Goal: Task Accomplishment & Management: Use online tool/utility

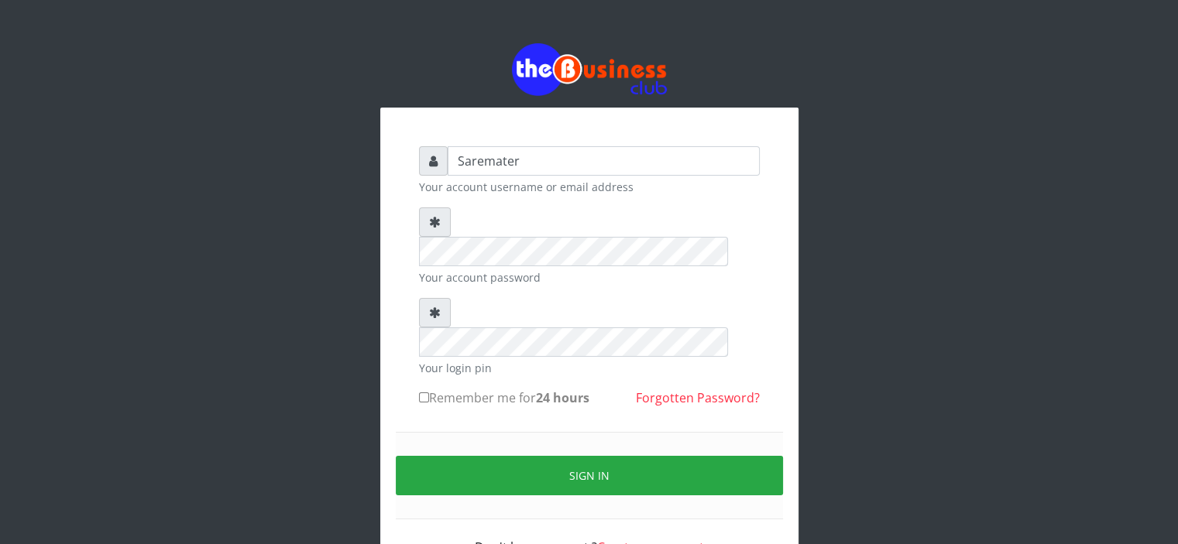
type input "Saremater"
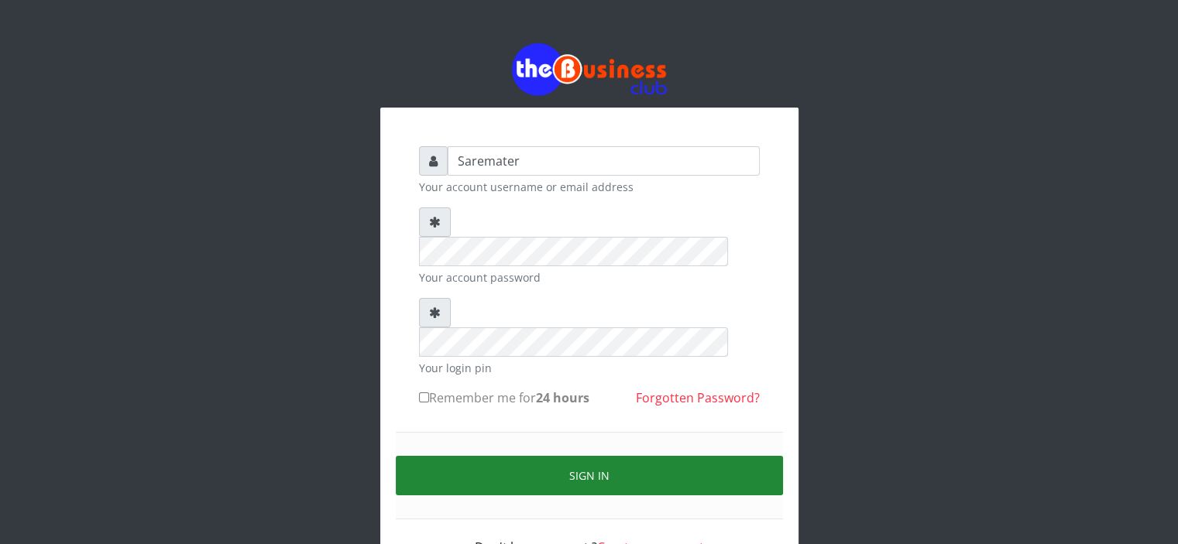
click at [578, 456] on button "Sign in" at bounding box center [589, 475] width 387 height 39
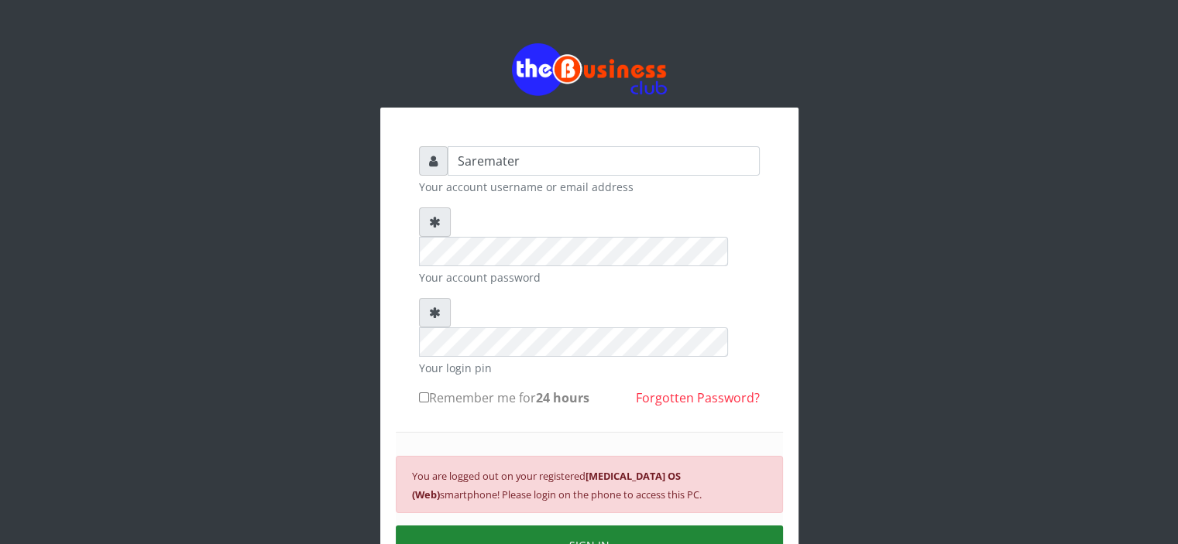
click at [605, 526] on button "SIGN IN" at bounding box center [589, 545] width 387 height 39
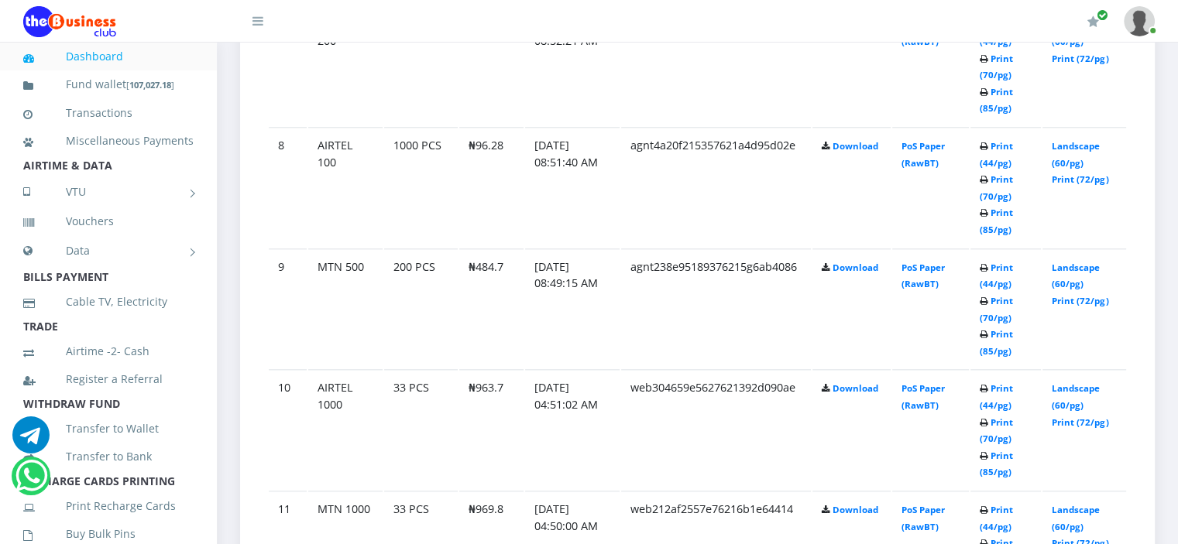
scroll to position [1744, 0]
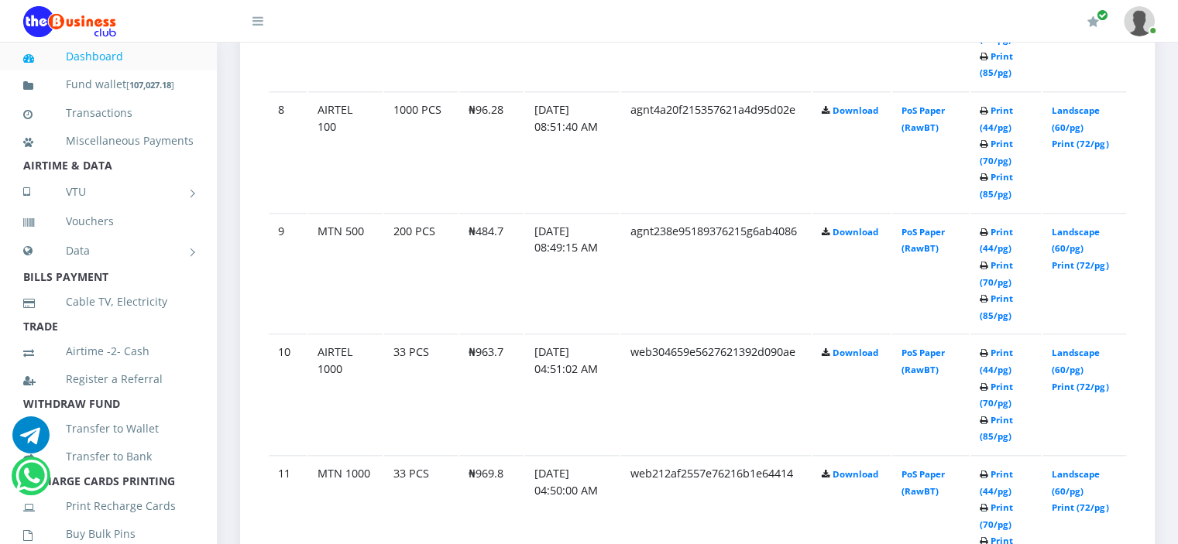
click at [533, 397] on td "[DATE] 04:51:02 AM" at bounding box center [572, 394] width 94 height 120
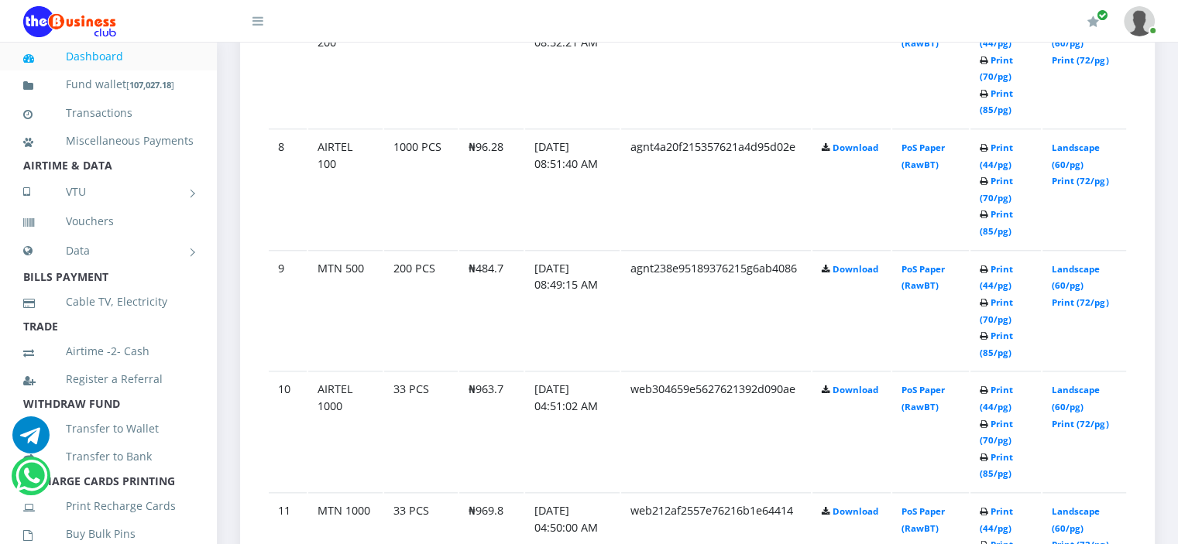
scroll to position [1702, 0]
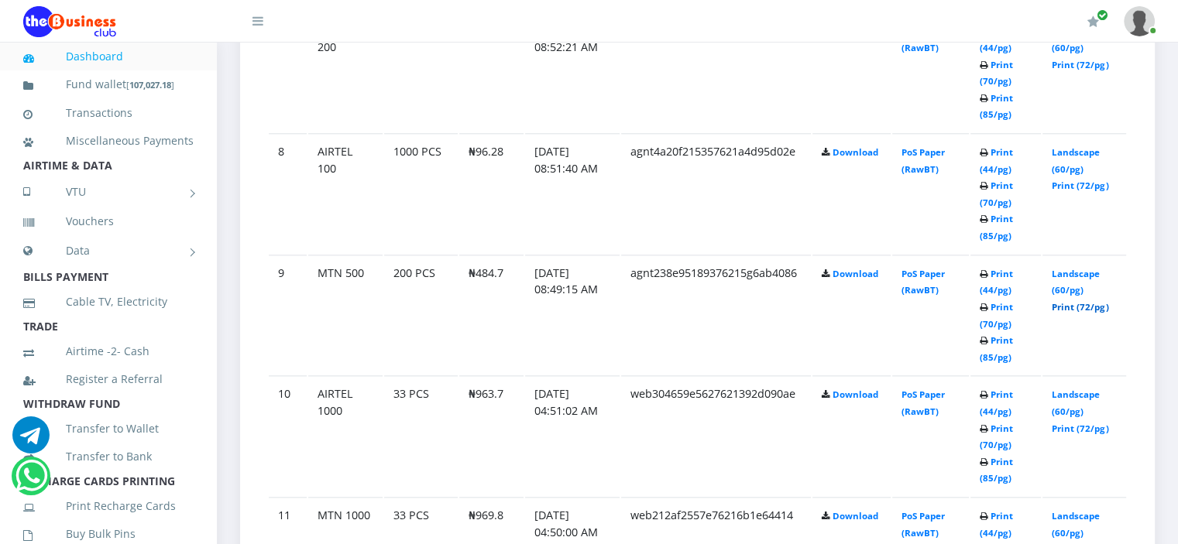
click at [1065, 301] on link "Print (72/pg)" at bounding box center [1080, 307] width 57 height 12
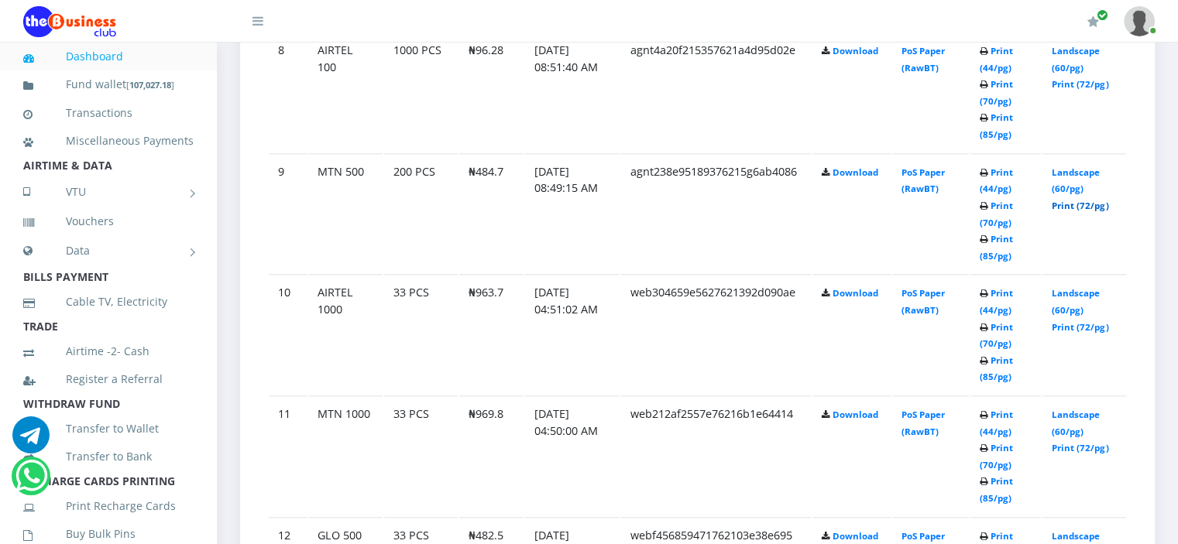
scroll to position [1803, 0]
click at [1066, 167] on link "Landscape (60/pg)" at bounding box center [1076, 181] width 48 height 29
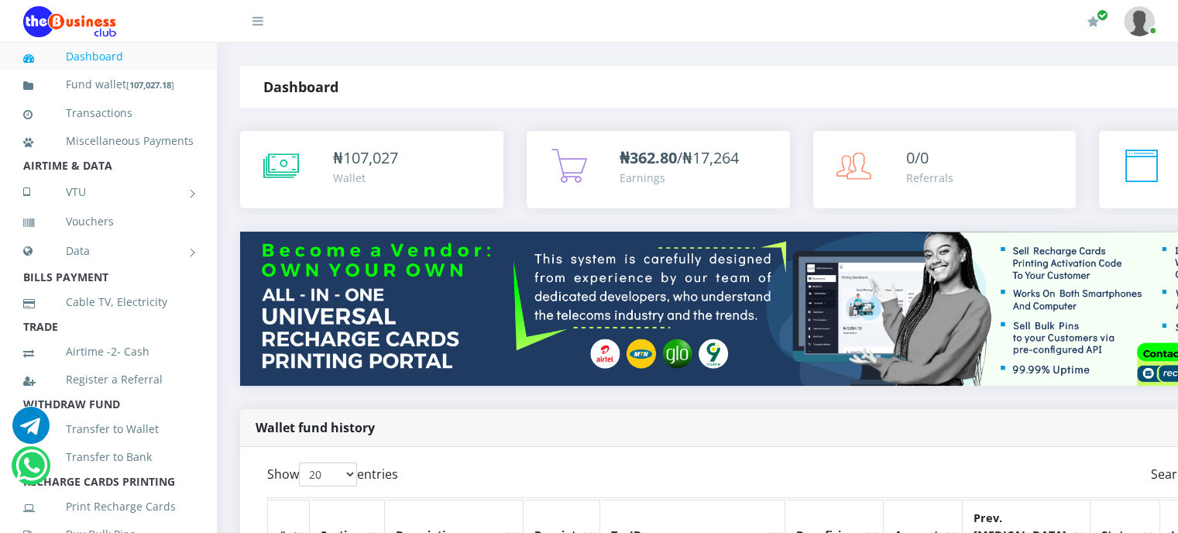
click at [470, 462] on div "Show 20 50 100 All entries" at bounding box center [528, 477] width 523 height 30
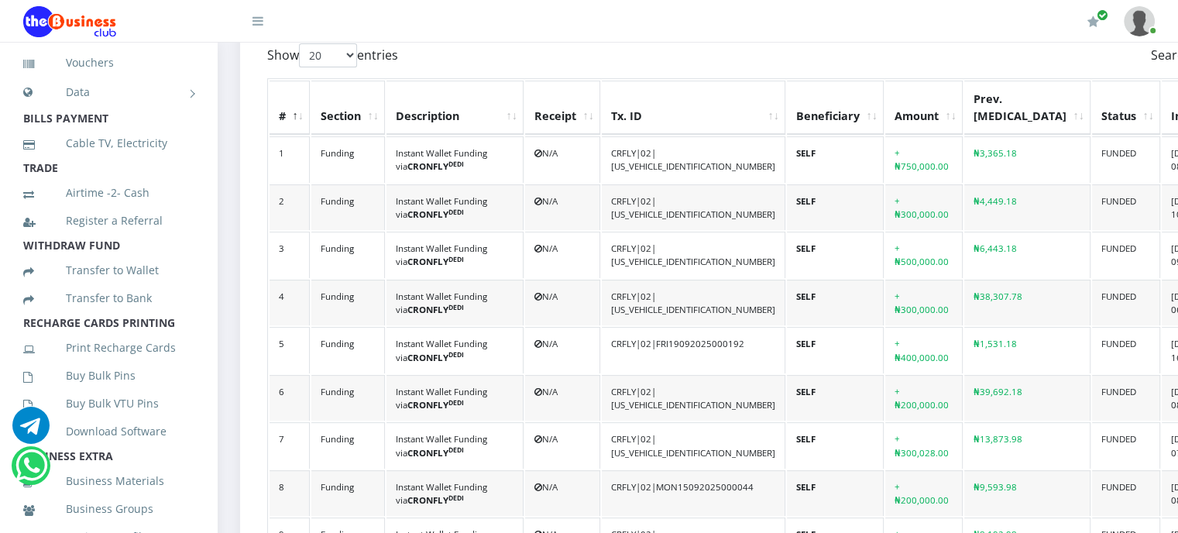
scroll to position [166, 0]
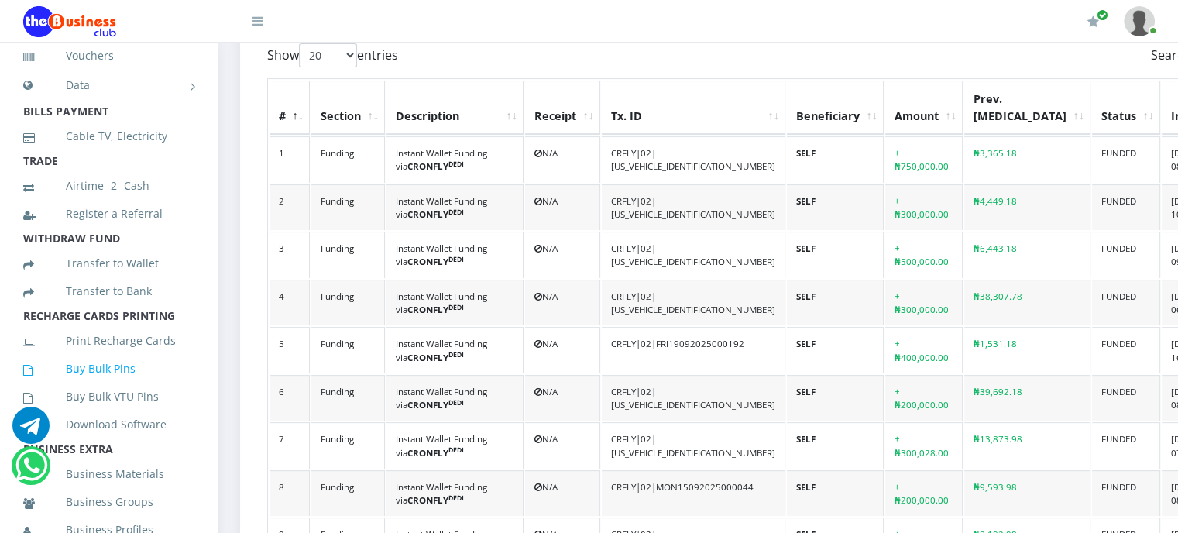
click at [114, 386] on link "Buy Bulk Pins" at bounding box center [108, 369] width 170 height 36
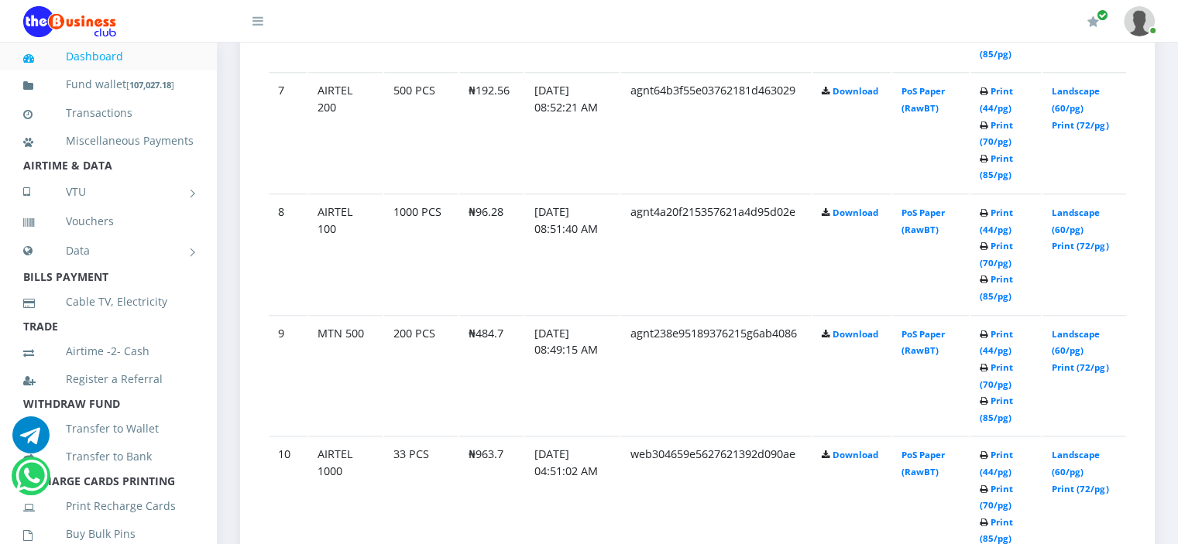
scroll to position [1643, 0]
click at [1064, 360] on link "Print (72/pg)" at bounding box center [1080, 366] width 57 height 12
click at [1069, 241] on link "Print (72/pg)" at bounding box center [1080, 244] width 57 height 12
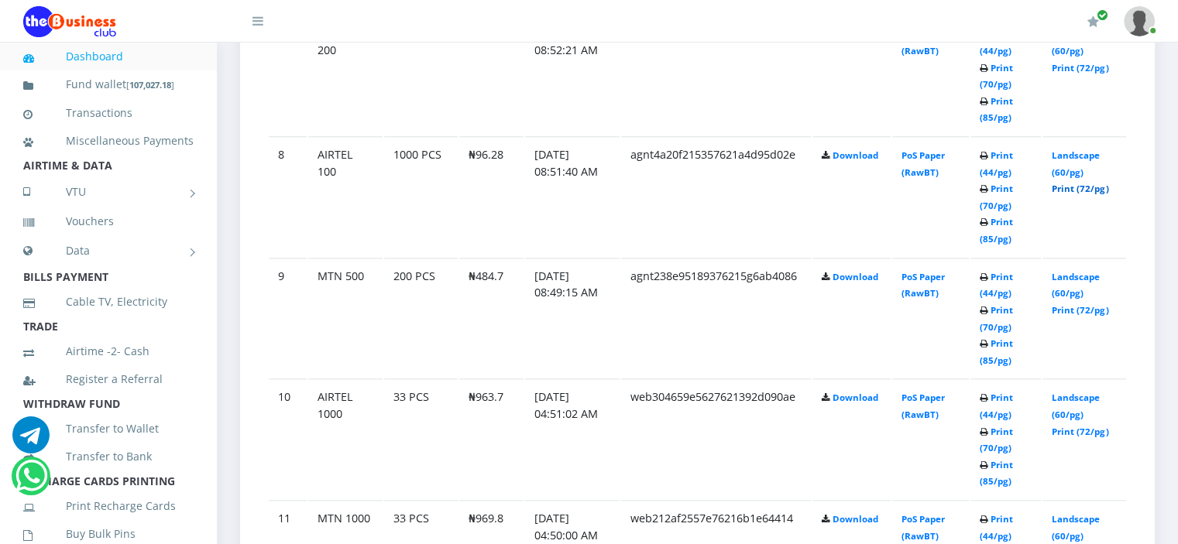
scroll to position [1703, 0]
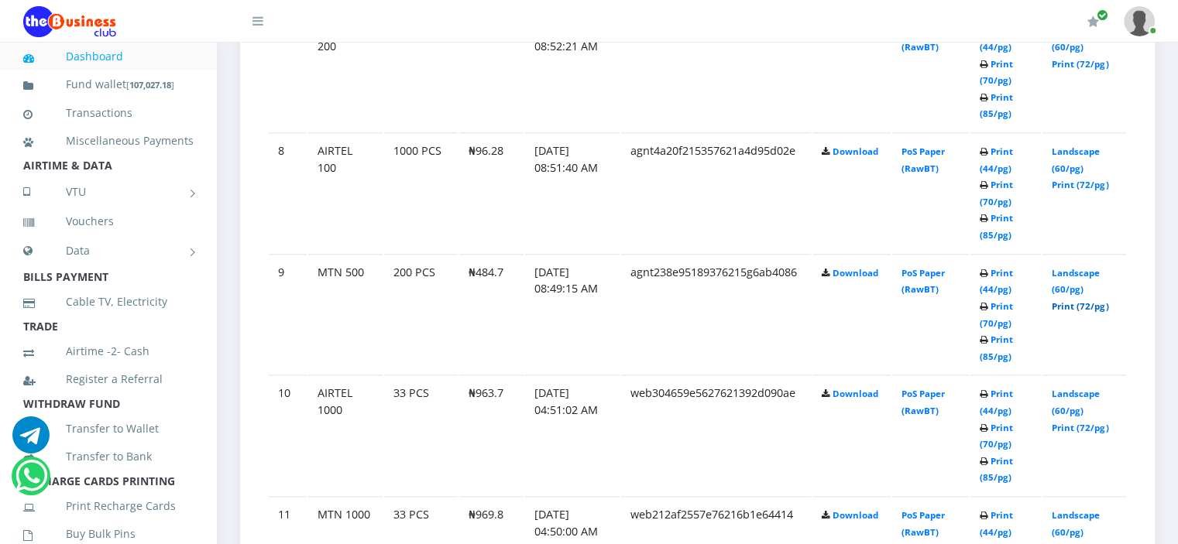
click at [1068, 300] on link "Print (72/pg)" at bounding box center [1080, 306] width 57 height 12
click at [1069, 179] on link "Print (72/pg)" at bounding box center [1080, 185] width 57 height 12
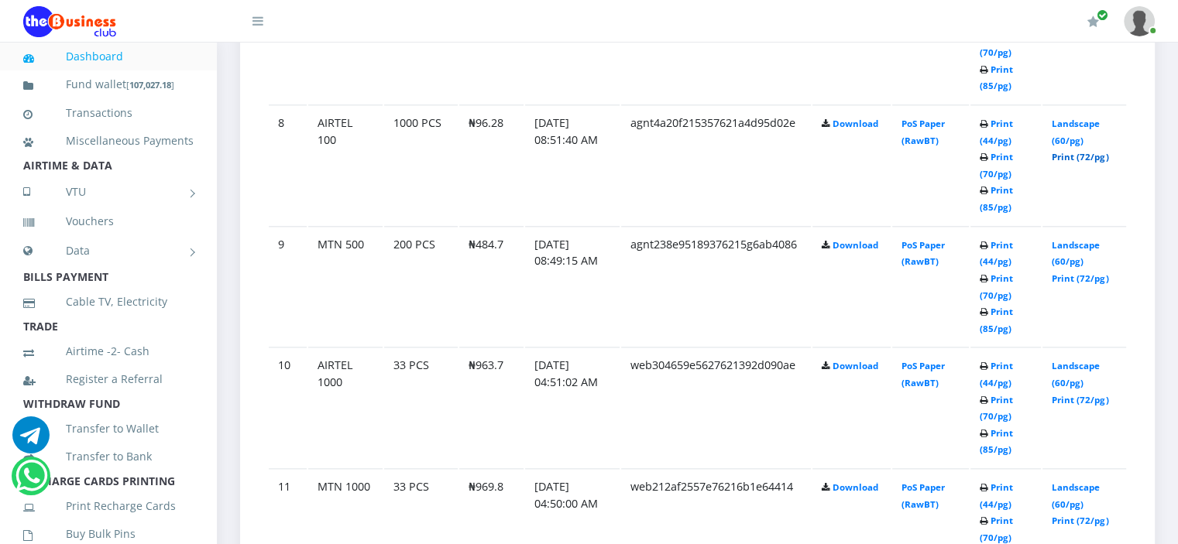
scroll to position [1731, 0]
click at [1065, 272] on link "Print (72/pg)" at bounding box center [1080, 278] width 57 height 12
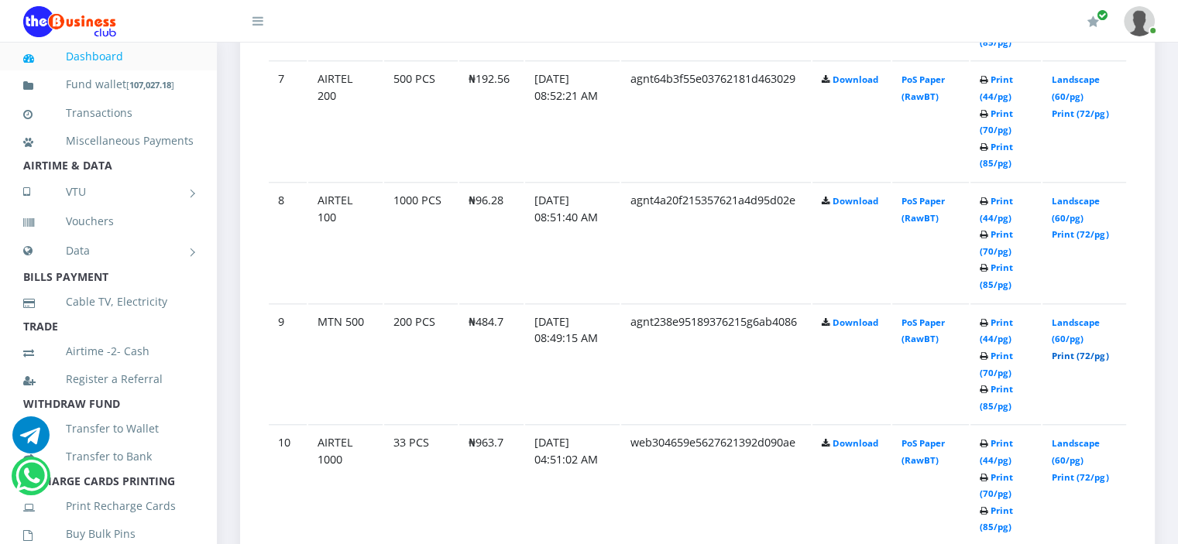
scroll to position [1645, 0]
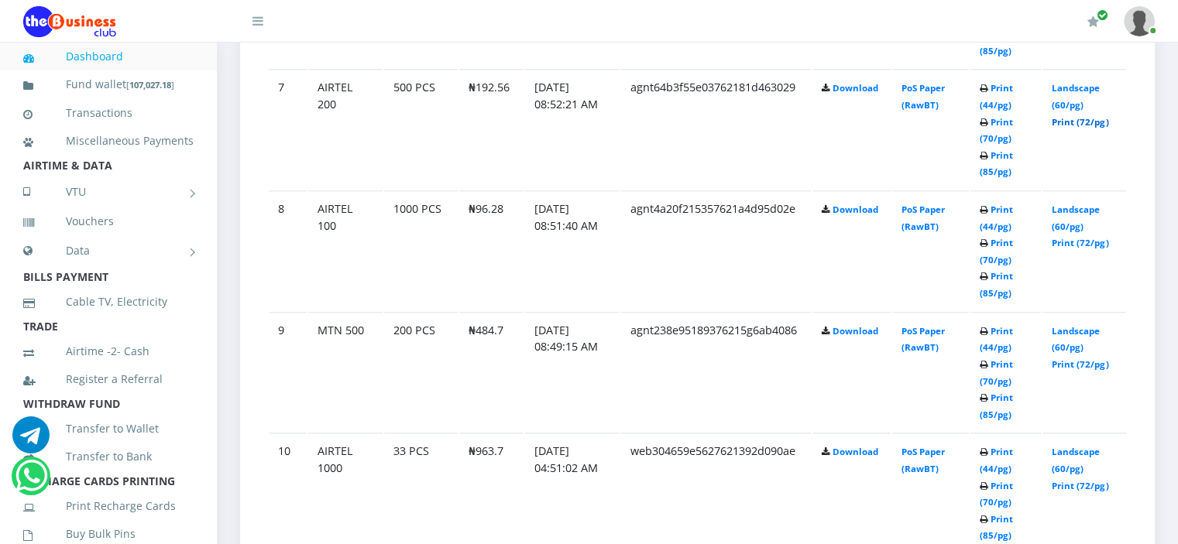
click at [1065, 116] on link "Print (72/pg)" at bounding box center [1080, 122] width 57 height 12
click at [1069, 116] on link "Print (72/pg)" at bounding box center [1080, 122] width 57 height 12
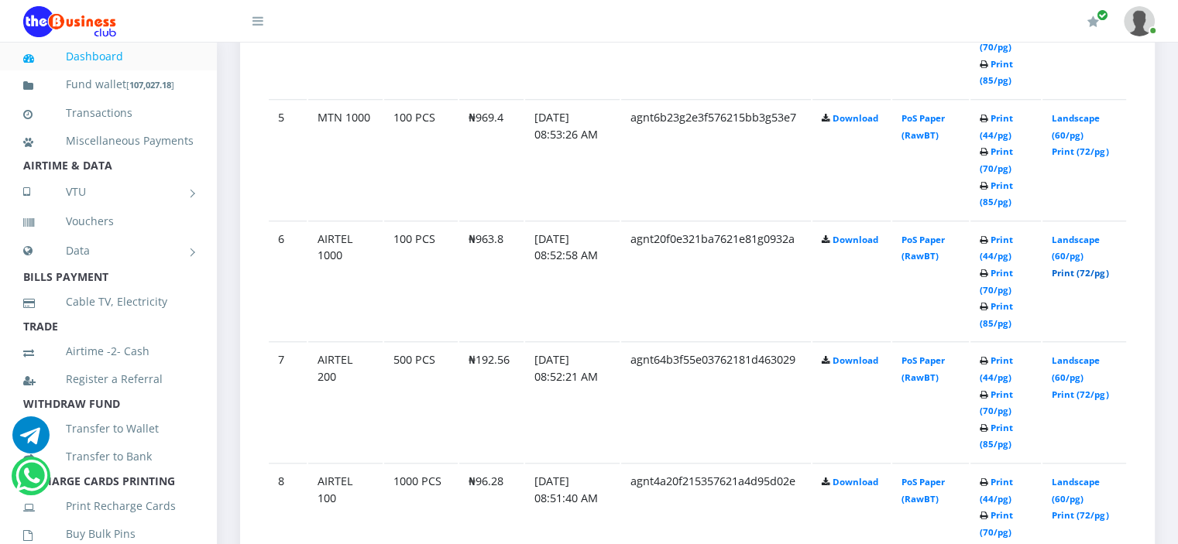
scroll to position [1369, 0]
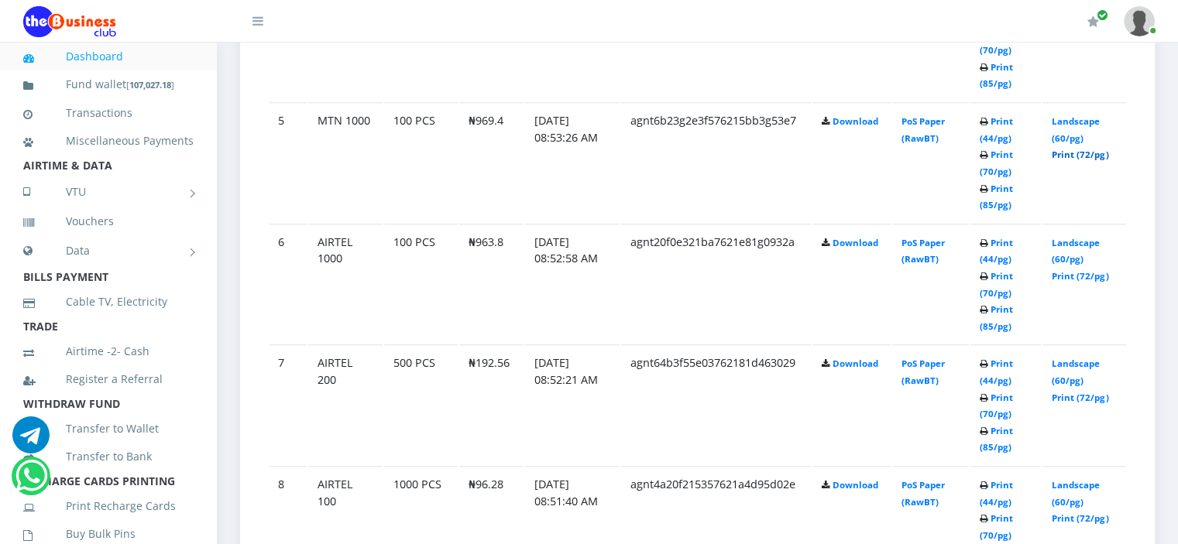
click at [1075, 151] on link "Print (72/pg)" at bounding box center [1080, 155] width 57 height 12
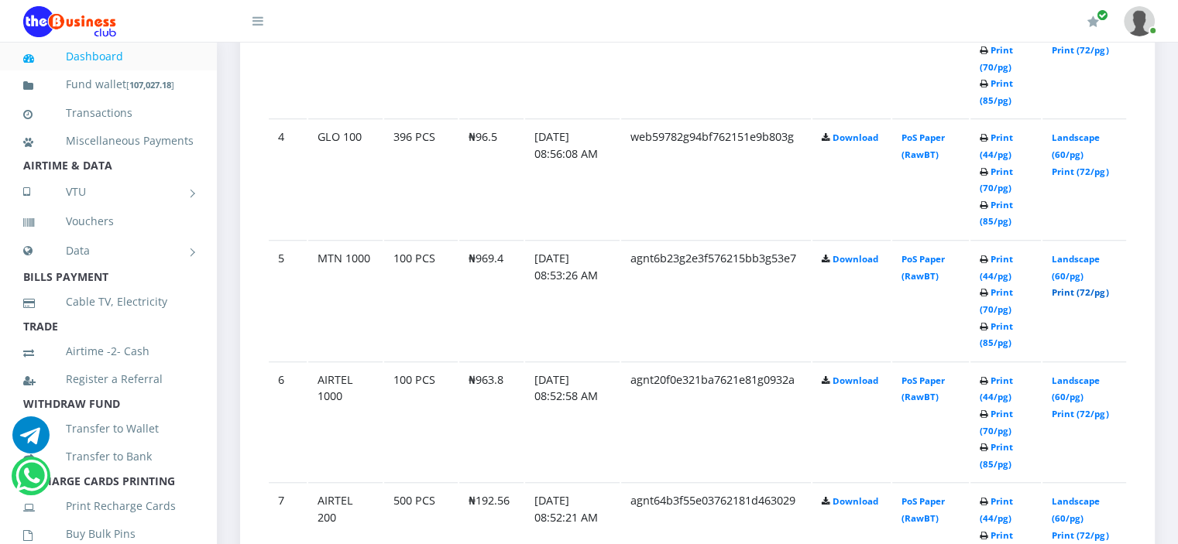
scroll to position [1225, 0]
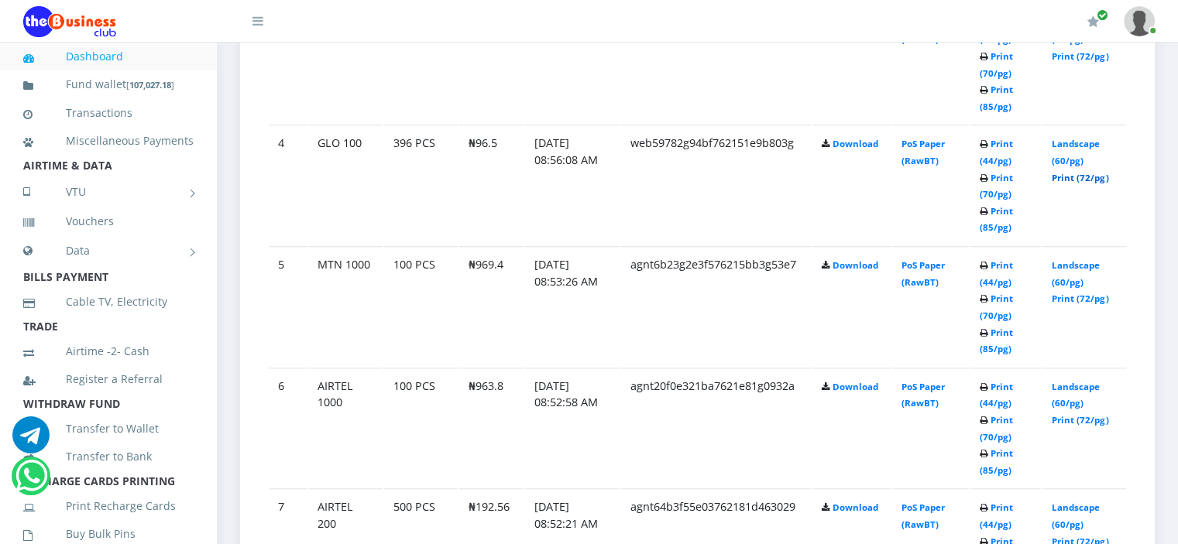
click at [1069, 173] on link "Print (72/pg)" at bounding box center [1080, 178] width 57 height 12
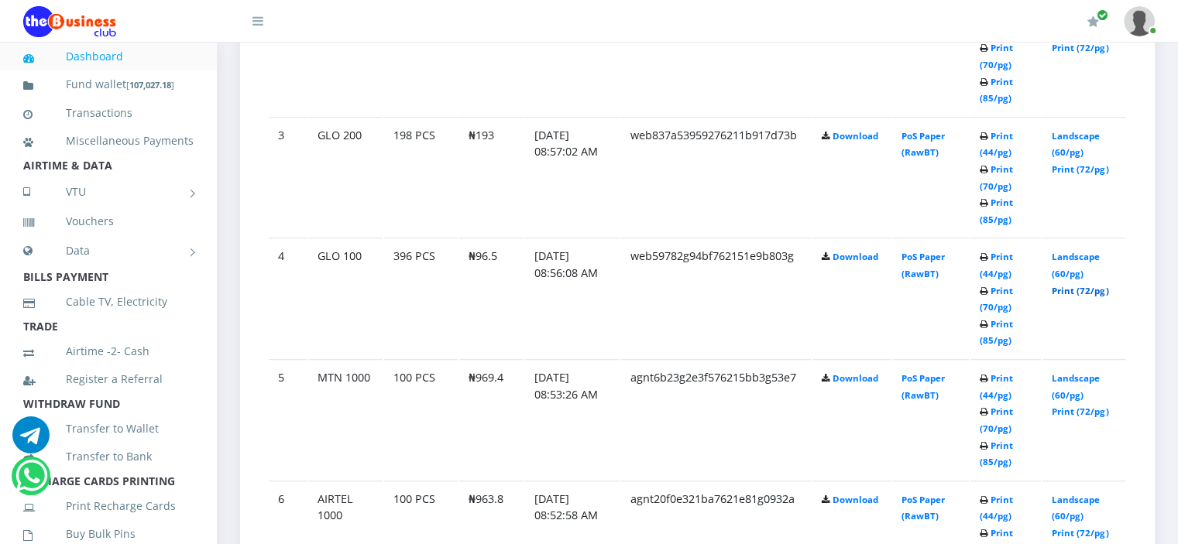
scroll to position [1106, 0]
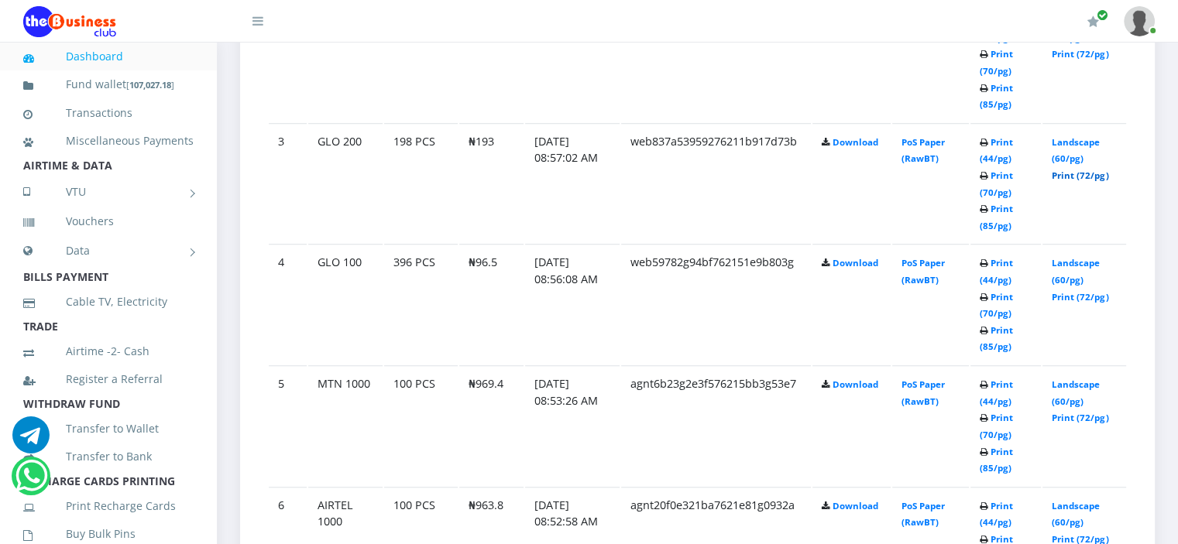
click at [1069, 172] on link "Print (72/pg)" at bounding box center [1080, 176] width 57 height 12
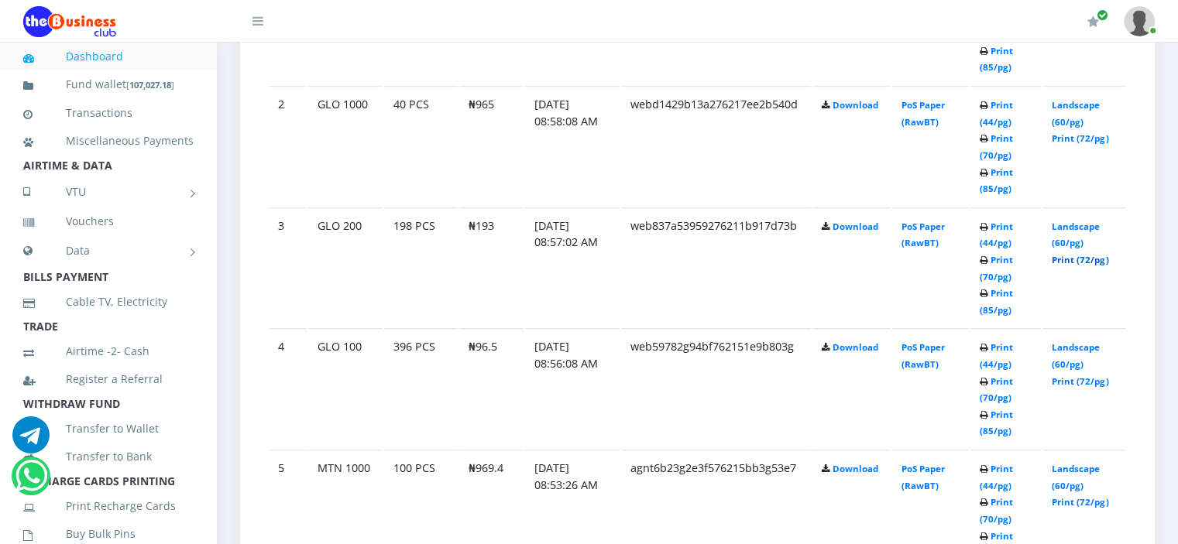
scroll to position [1021, 0]
click at [1067, 135] on link "Print (72/pg)" at bounding box center [1080, 139] width 57 height 12
click at [1062, 133] on link "Print (72/pg)" at bounding box center [1080, 139] width 57 height 12
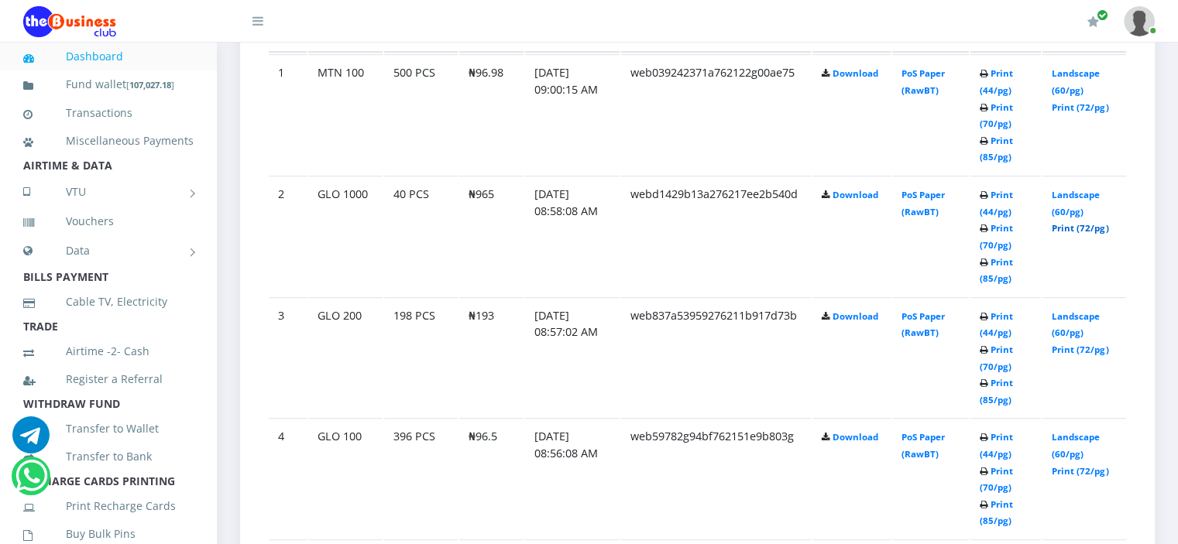
scroll to position [930, 0]
click at [1078, 105] on link "Print (72/pg)" at bounding box center [1080, 109] width 57 height 12
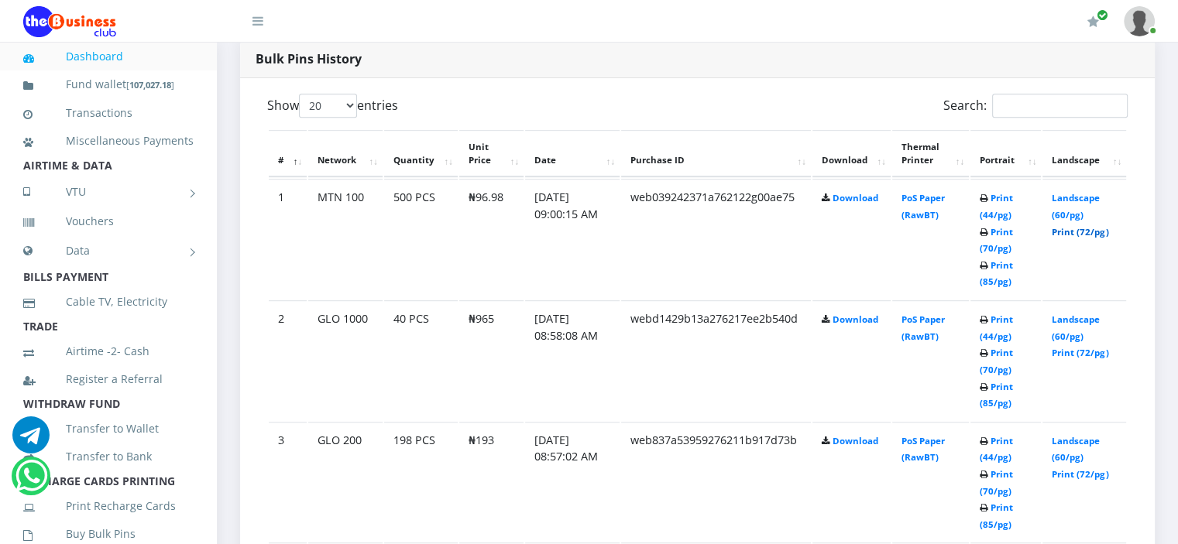
scroll to position [808, 0]
click at [1064, 314] on link "Landscape (60/pg)" at bounding box center [1076, 326] width 48 height 29
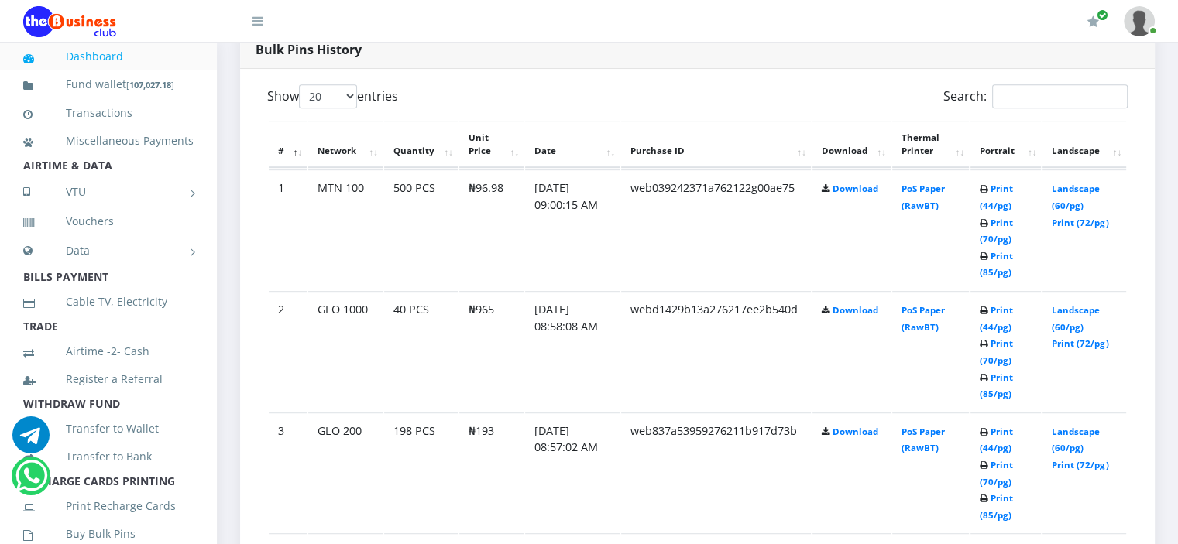
scroll to position [828, 0]
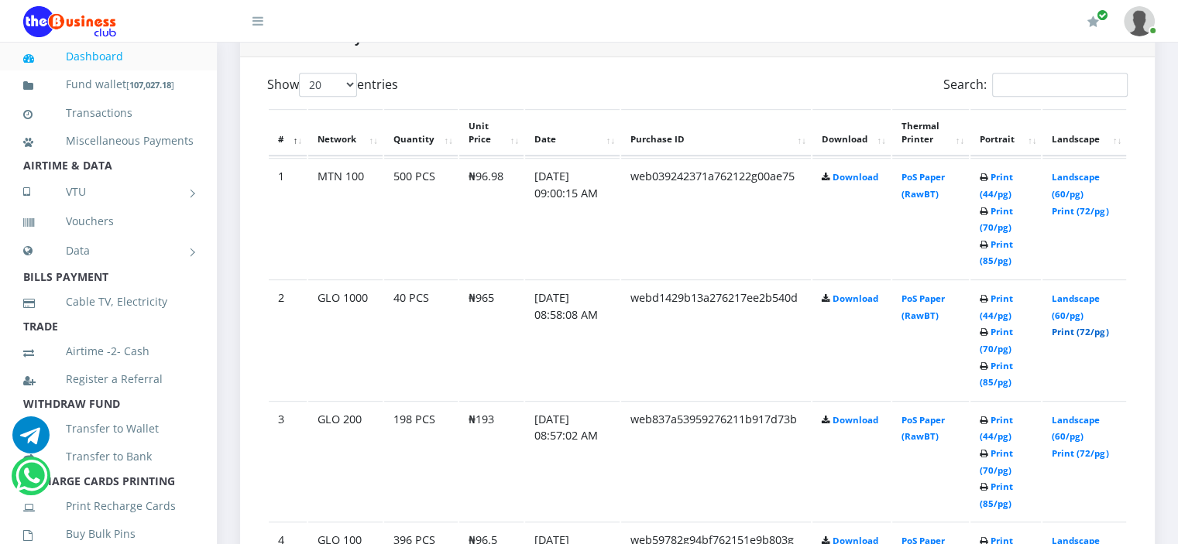
click at [1065, 328] on link "Print (72/pg)" at bounding box center [1080, 332] width 57 height 12
